Goal: Navigation & Orientation: Find specific page/section

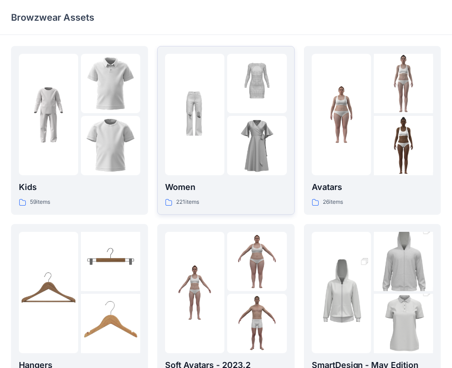
click at [201, 95] on div at bounding box center [194, 114] width 59 height 121
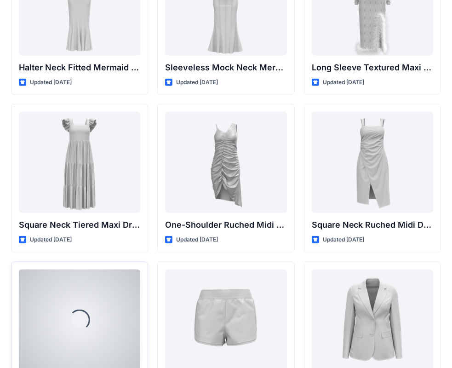
scroll to position [710, 0]
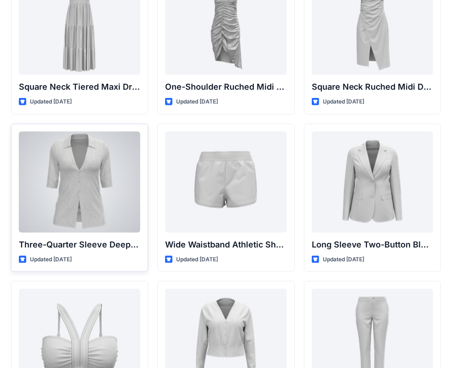
click at [78, 195] on div at bounding box center [79, 182] width 121 height 101
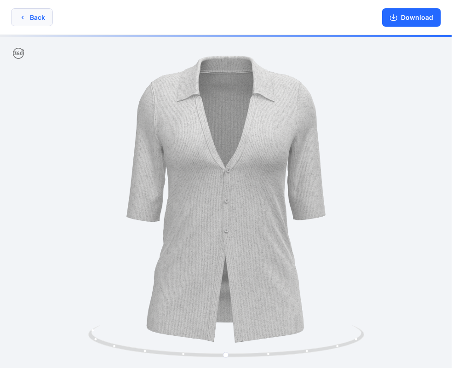
click at [35, 15] on button "Back" at bounding box center [32, 17] width 42 height 18
